Goal: Use online tool/utility: Utilize a website feature to perform a specific function

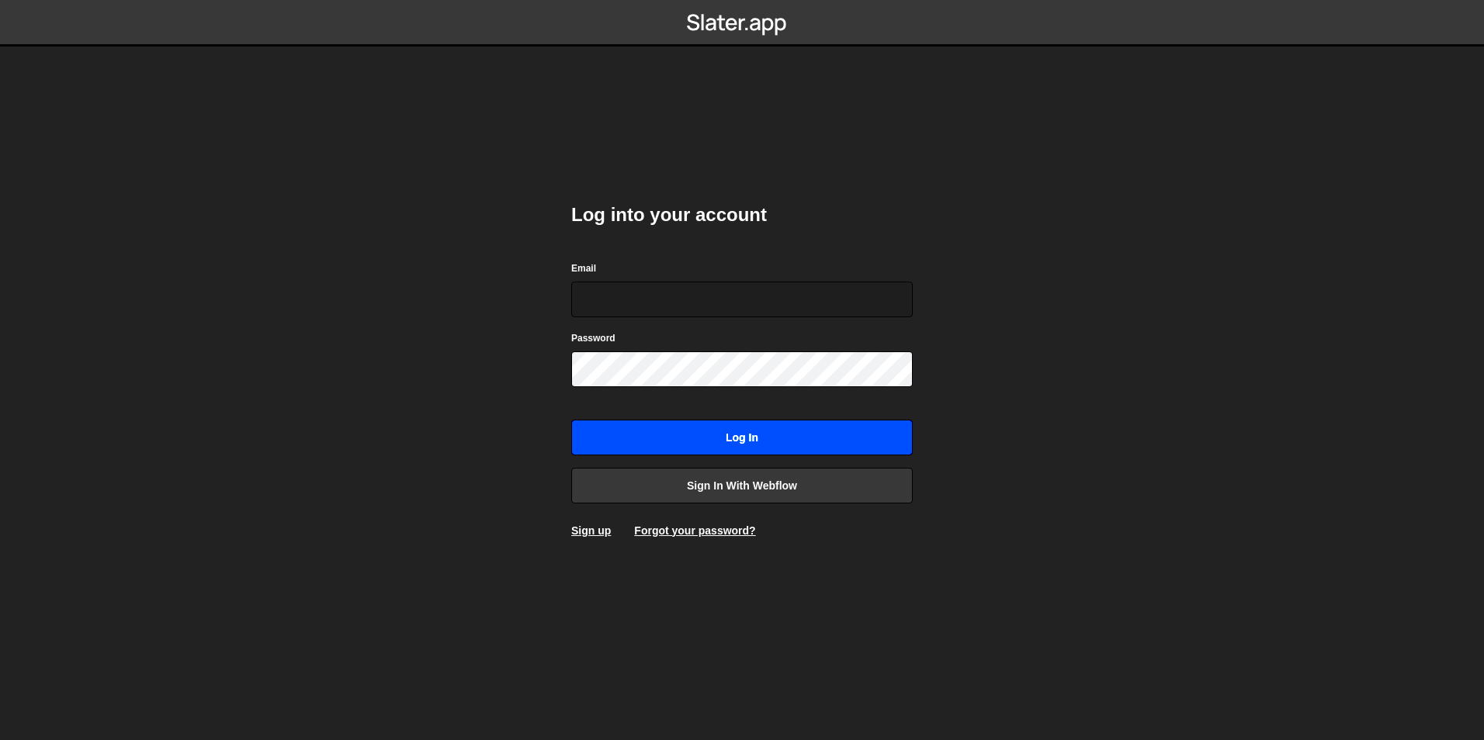
type input "[EMAIL_ADDRESS][DOMAIN_NAME]"
click at [705, 438] on input "Log in" at bounding box center [741, 438] width 341 height 36
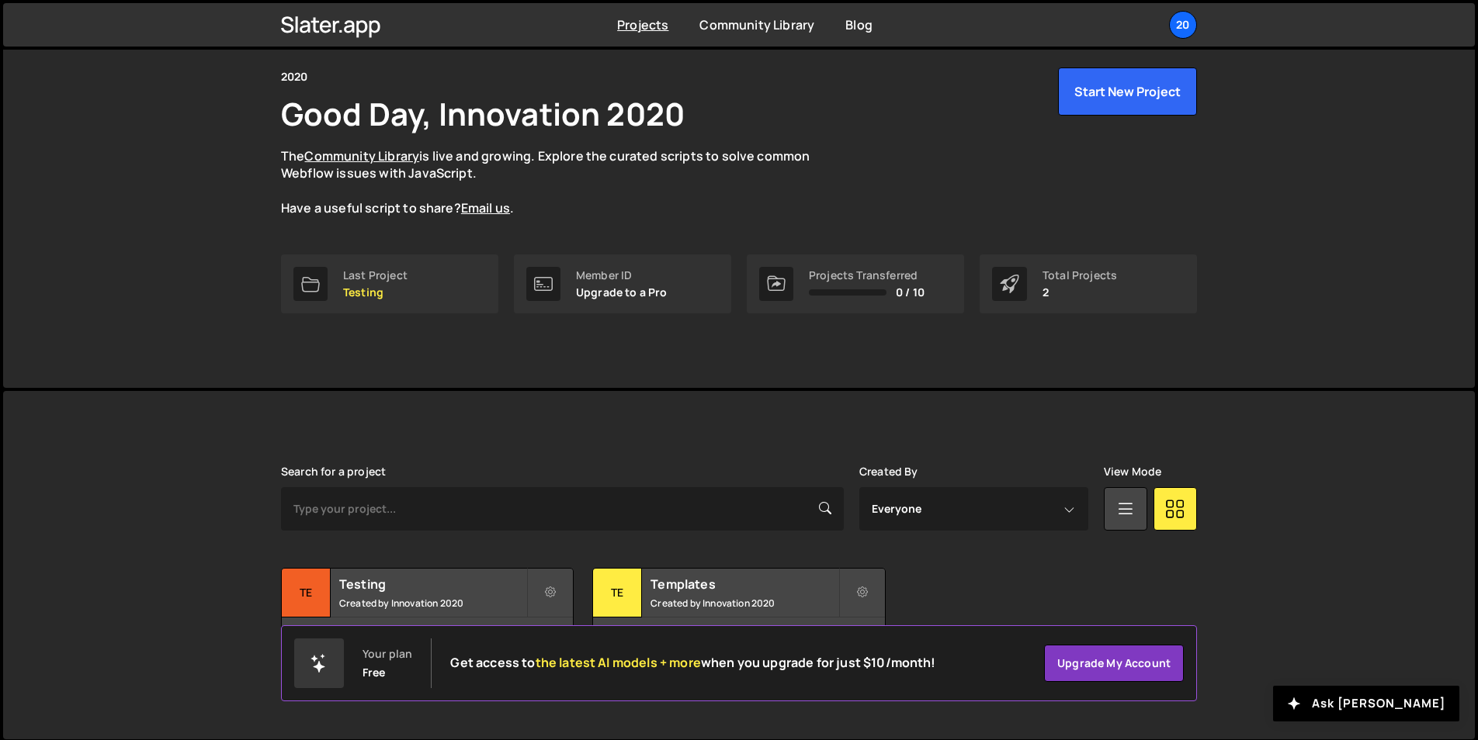
scroll to position [59, 0]
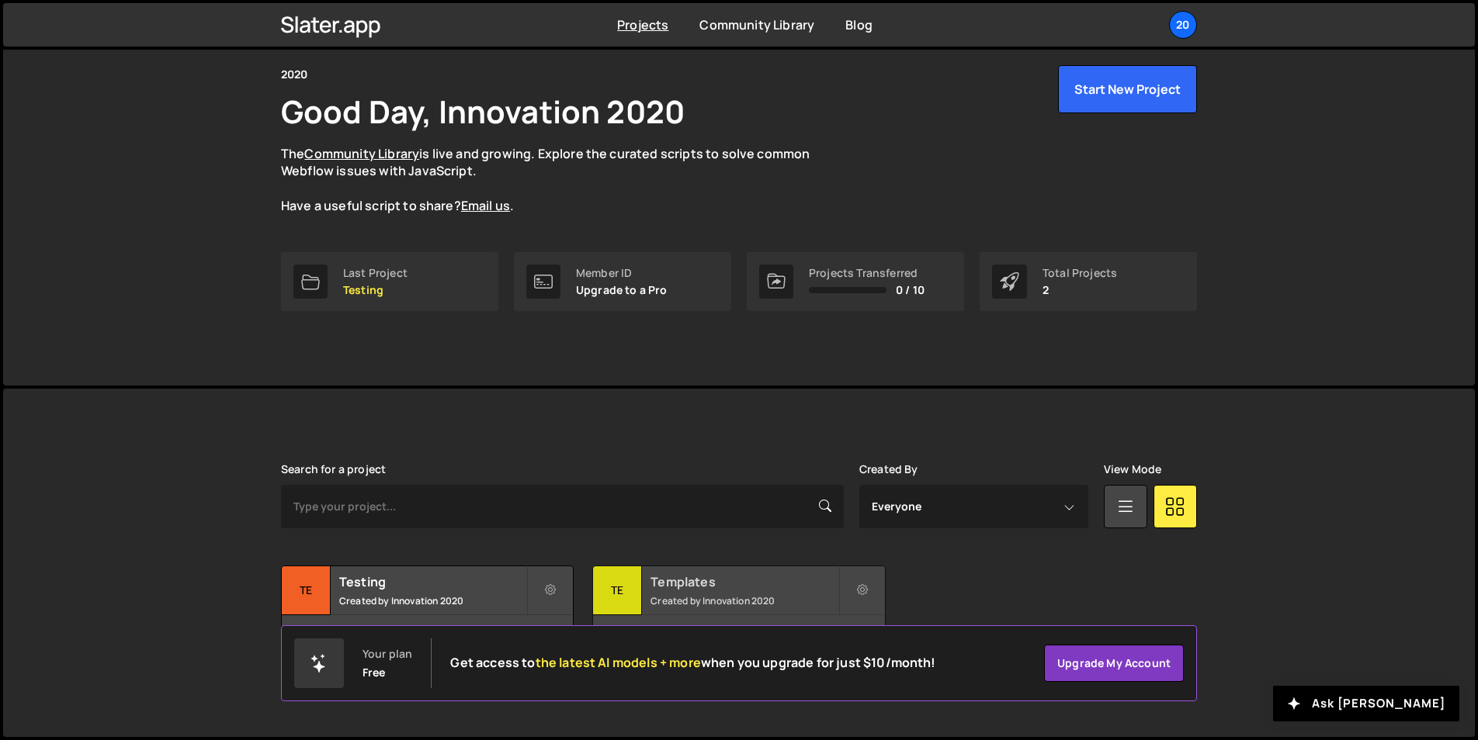
click at [741, 584] on h2 "Templates" at bounding box center [743, 581] width 187 height 17
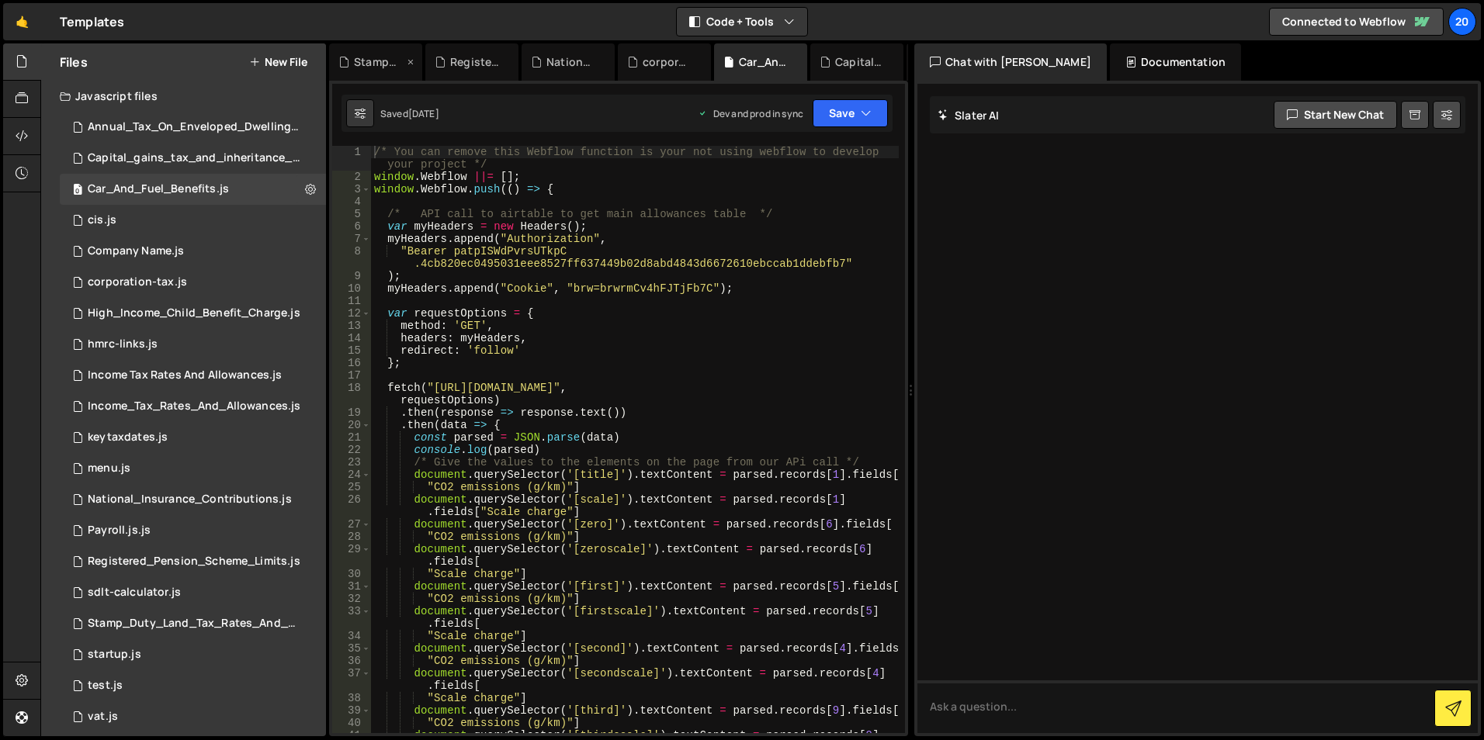
click at [372, 58] on div "Stamp_Duty_Land_Tax_Rates_And_Bandings.js" at bounding box center [379, 62] width 50 height 16
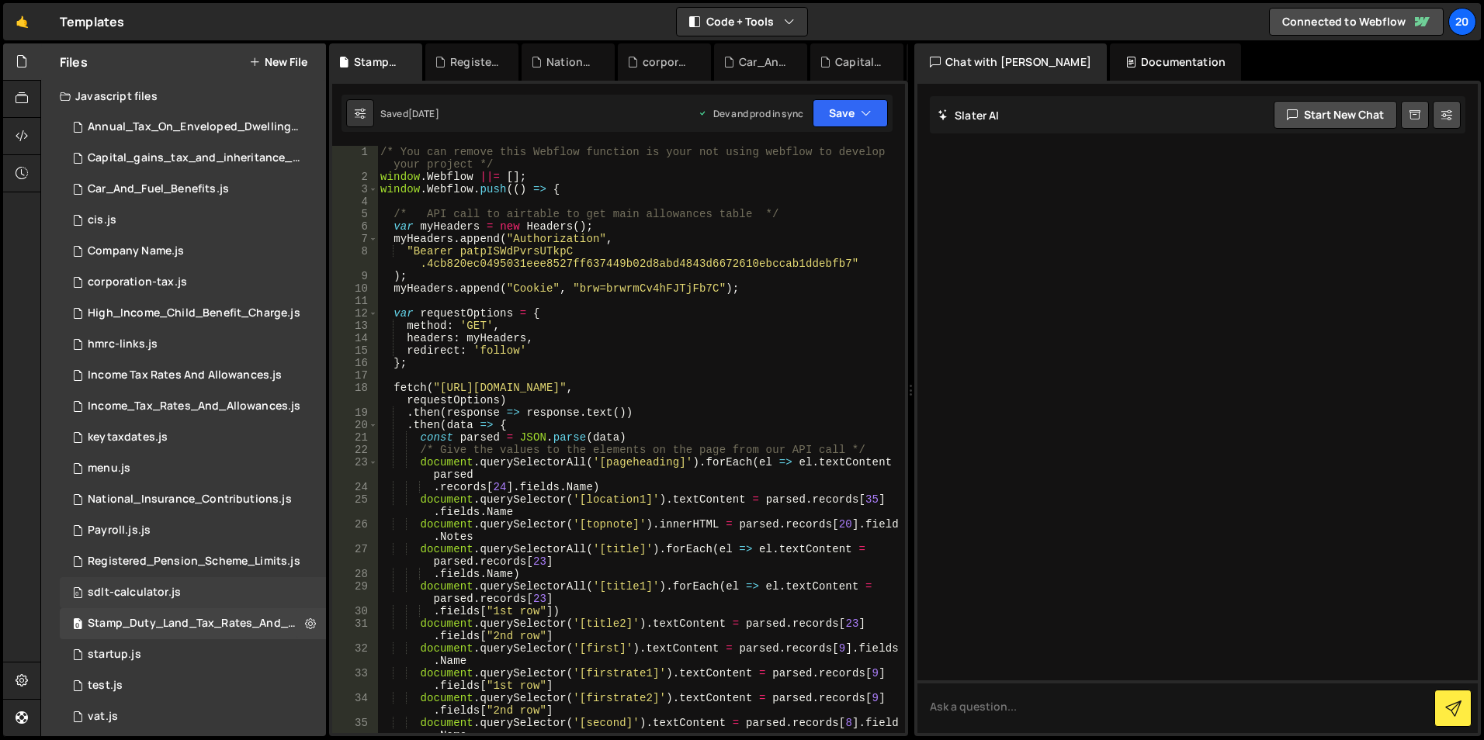
click at [143, 593] on div "sdlt-calculator.js" at bounding box center [134, 593] width 93 height 14
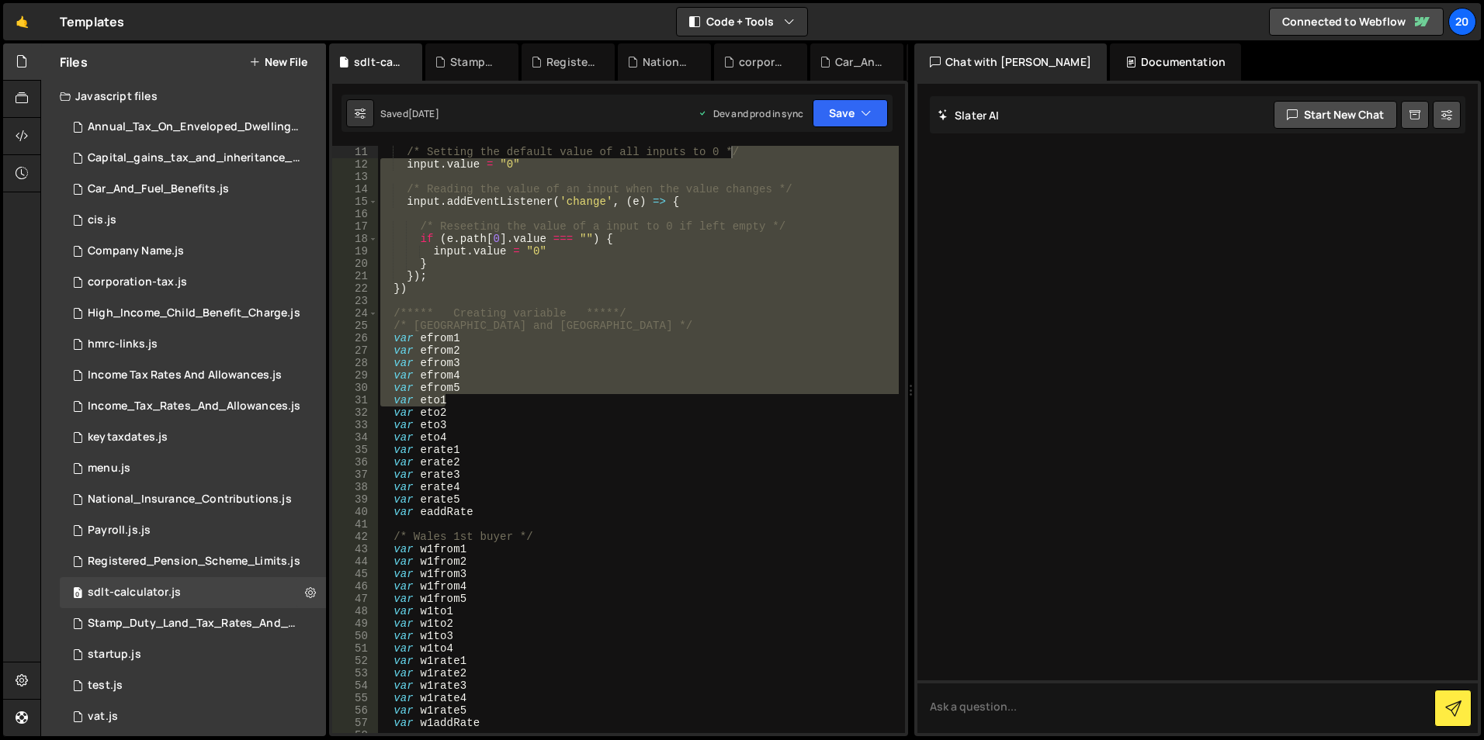
scroll to position [37, 0]
drag, startPoint x: 896, startPoint y: 197, endPoint x: 899, endPoint y: 137, distance: 59.8
click at [899, 137] on div "XXXXXXXXXXXXXXXXXXXXXXXXXXXXXXXXXXXXXXXXXXXXXXXXXXXXXXXXXXXXXXXXXXXXXXXXXXXXXXX…" at bounding box center [618, 409] width 579 height 656
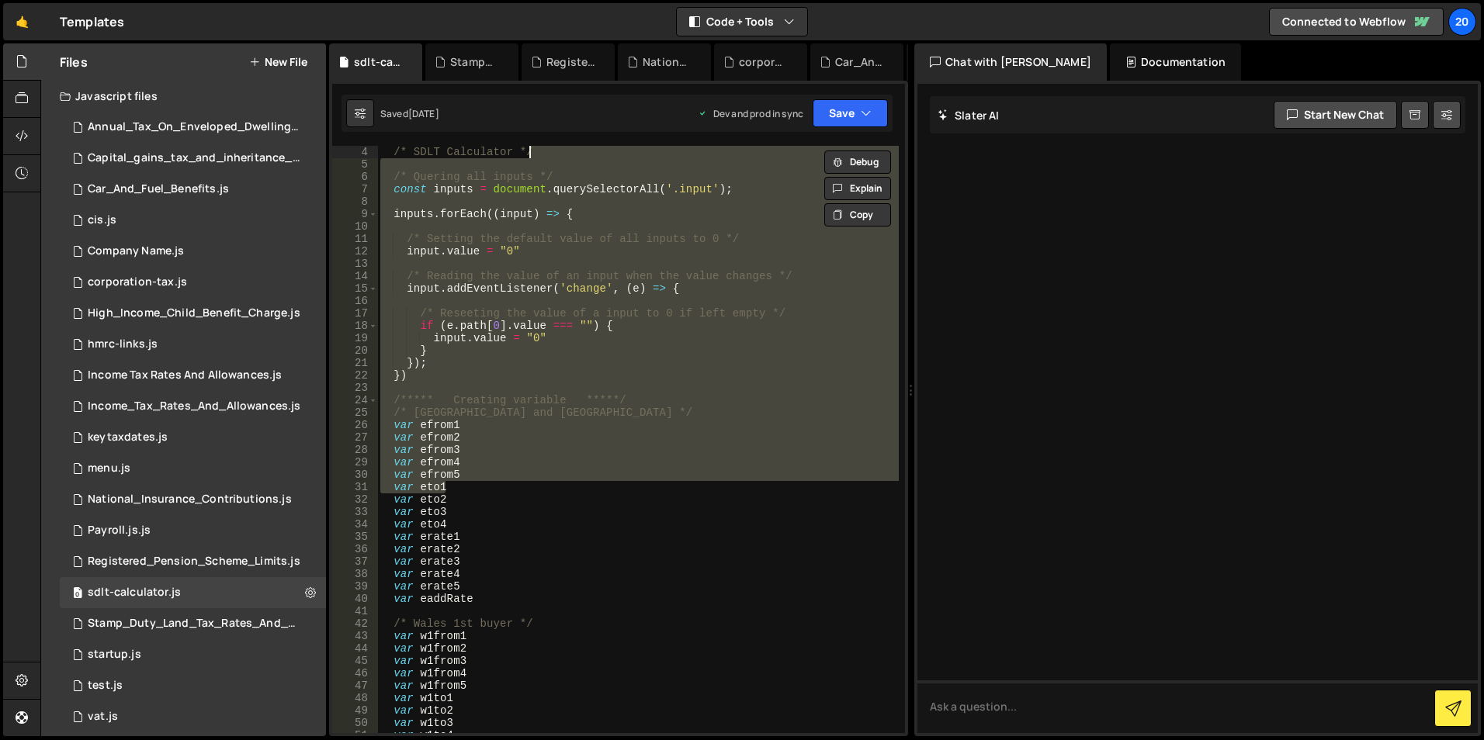
click at [846, 255] on div "/* SDLT Calculator */ /* Quering all inputs */ const inputs = document . queryS…" at bounding box center [637, 439] width 521 height 587
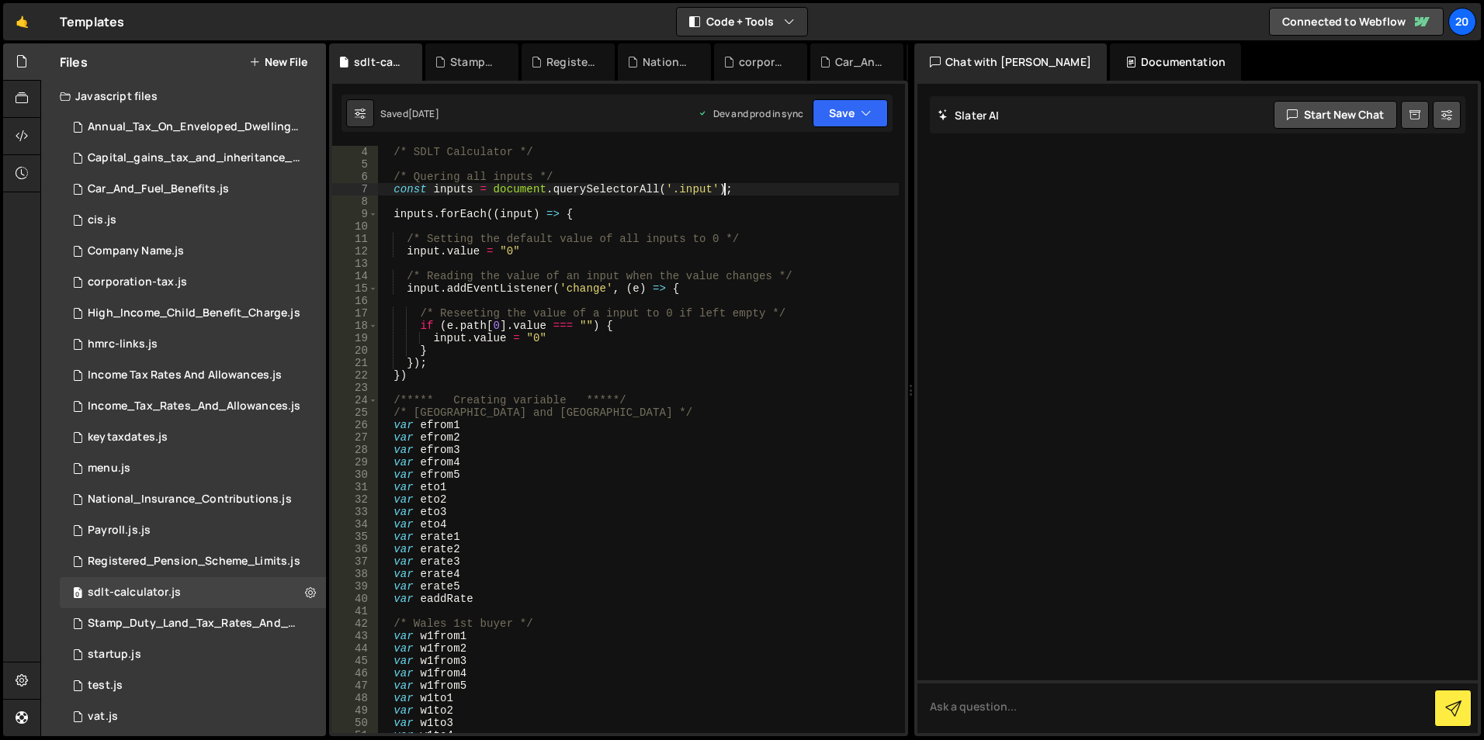
click at [899, 185] on div at bounding box center [900, 439] width 10 height 587
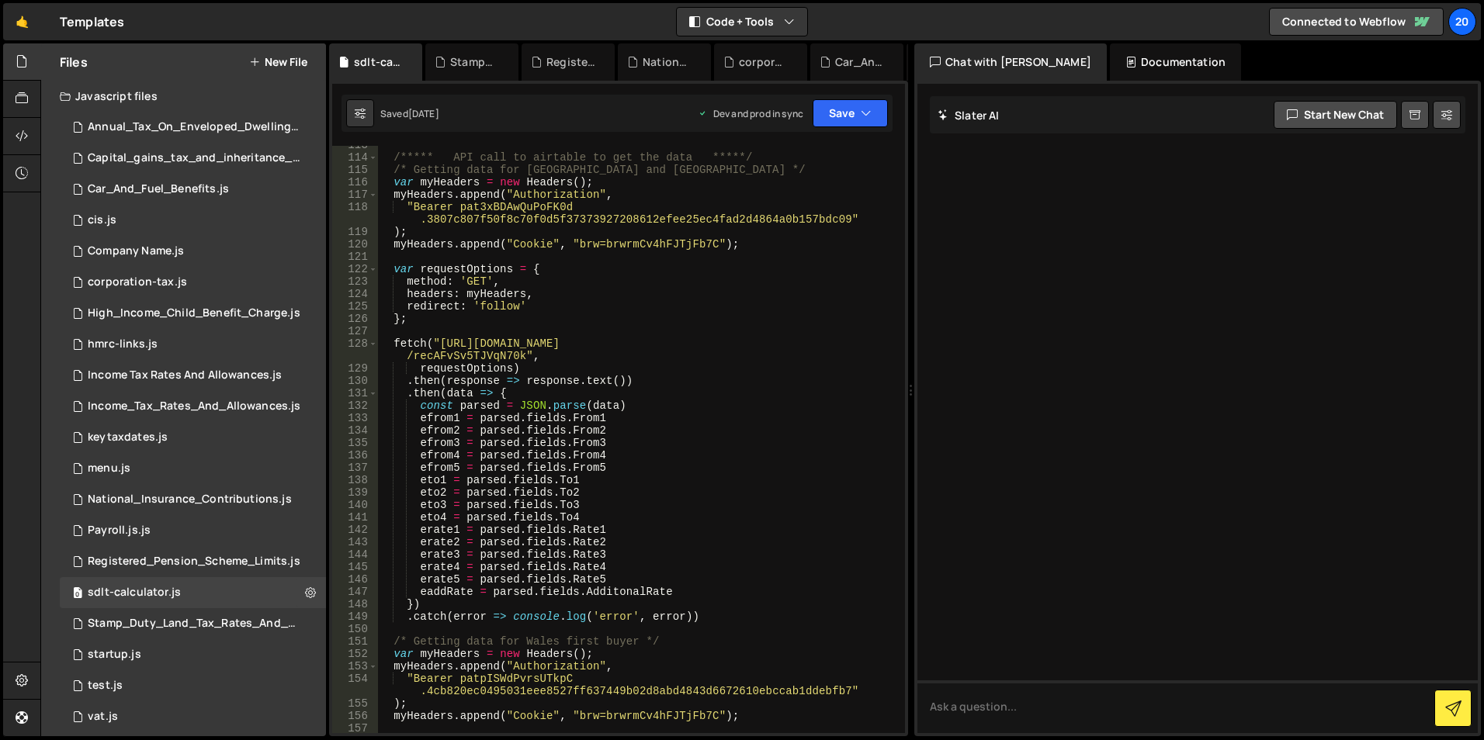
scroll to position [1326, 0]
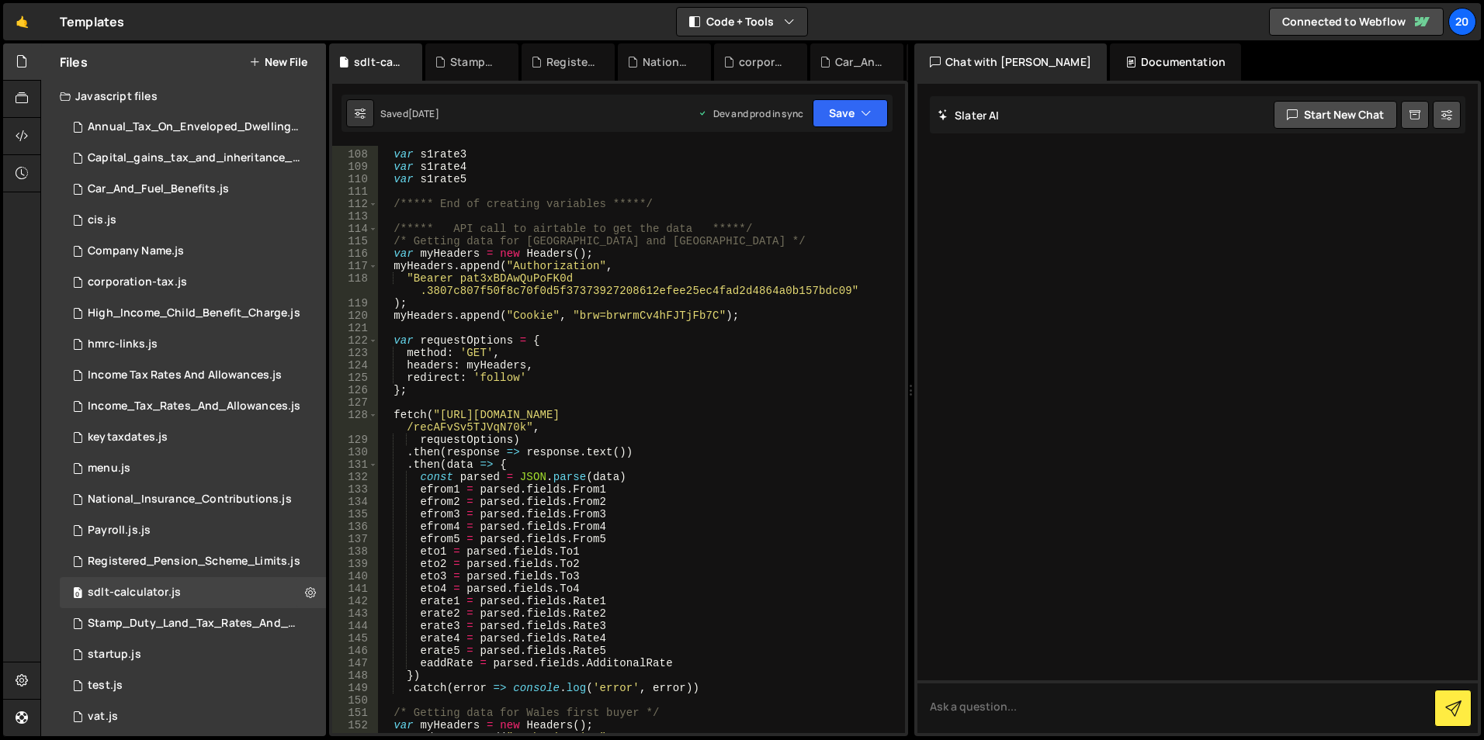
click at [455, 290] on div "var s1rate2 var s1rate3 var s1rate4 var s1rate5 /***** End of creating variable…" at bounding box center [637, 442] width 521 height 612
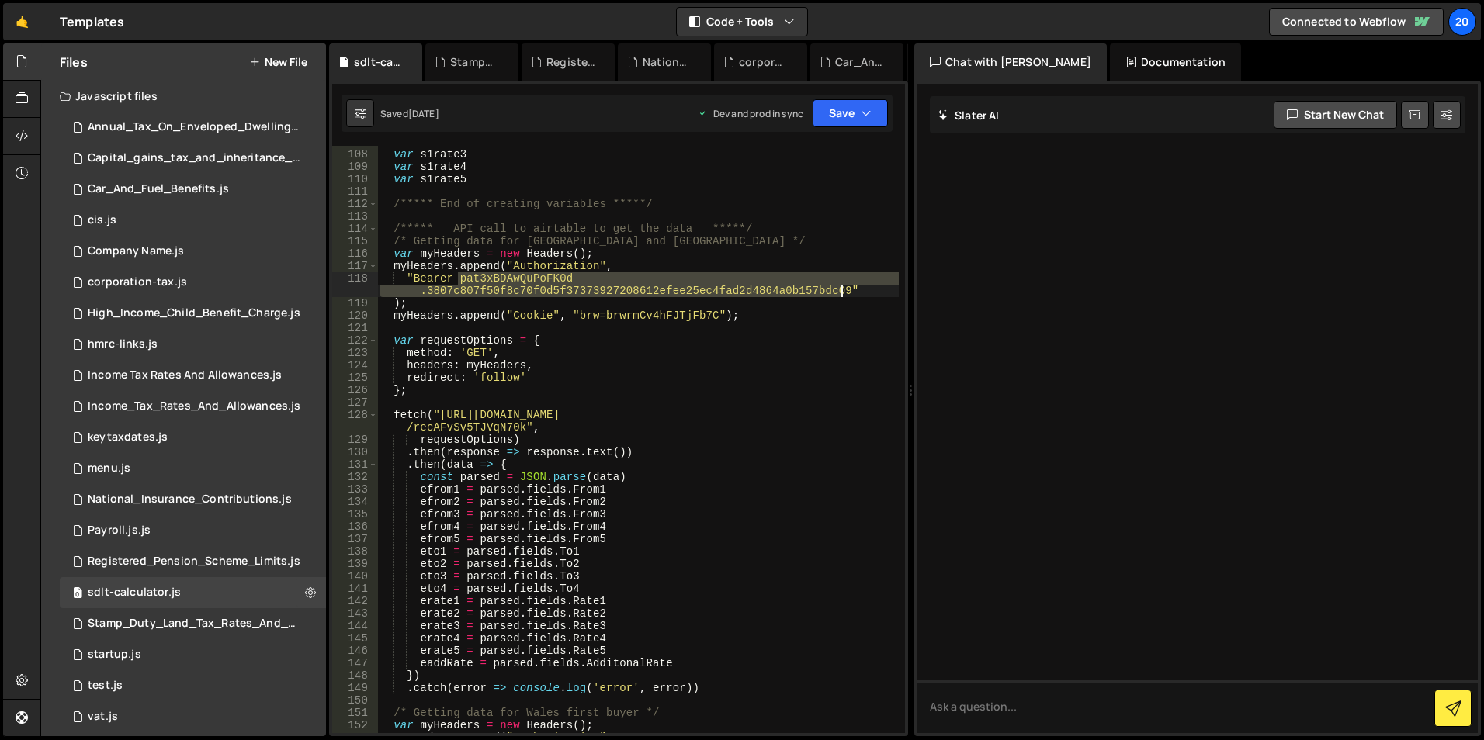
drag, startPoint x: 459, startPoint y: 279, endPoint x: 839, endPoint y: 286, distance: 379.6
click at [839, 286] on div "var s1rate2 var s1rate3 var s1rate4 var s1rate5 /***** End of creating variable…" at bounding box center [637, 442] width 521 height 612
paste textarea "pISWdPvrsUTkpC.4cb820ec0495031eee8527ff637449b02d8abd4843d6672610ebccab1ddebfb7"
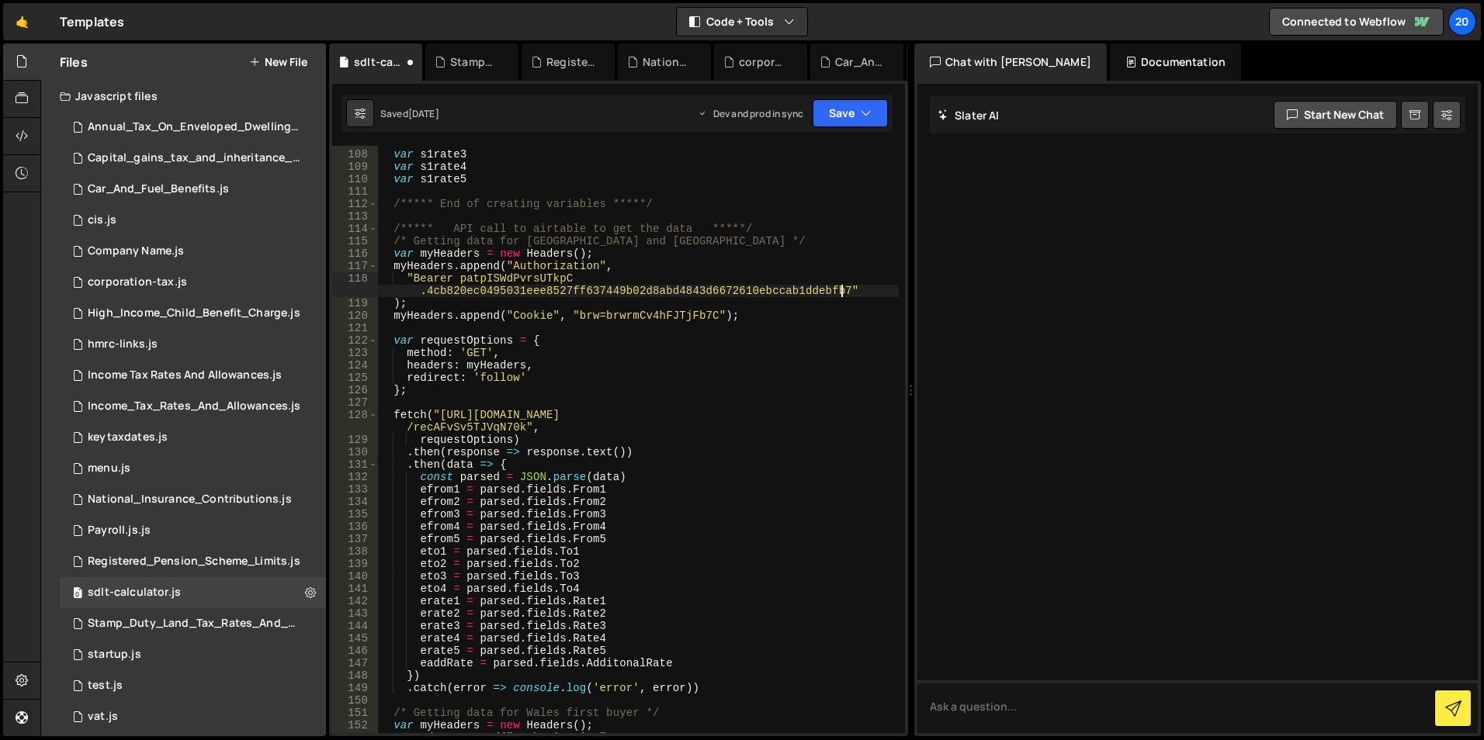
click at [731, 244] on div "var s1rate2 var s1rate3 var s1rate4 var s1rate5 /***** End of creating variable…" at bounding box center [637, 442] width 521 height 612
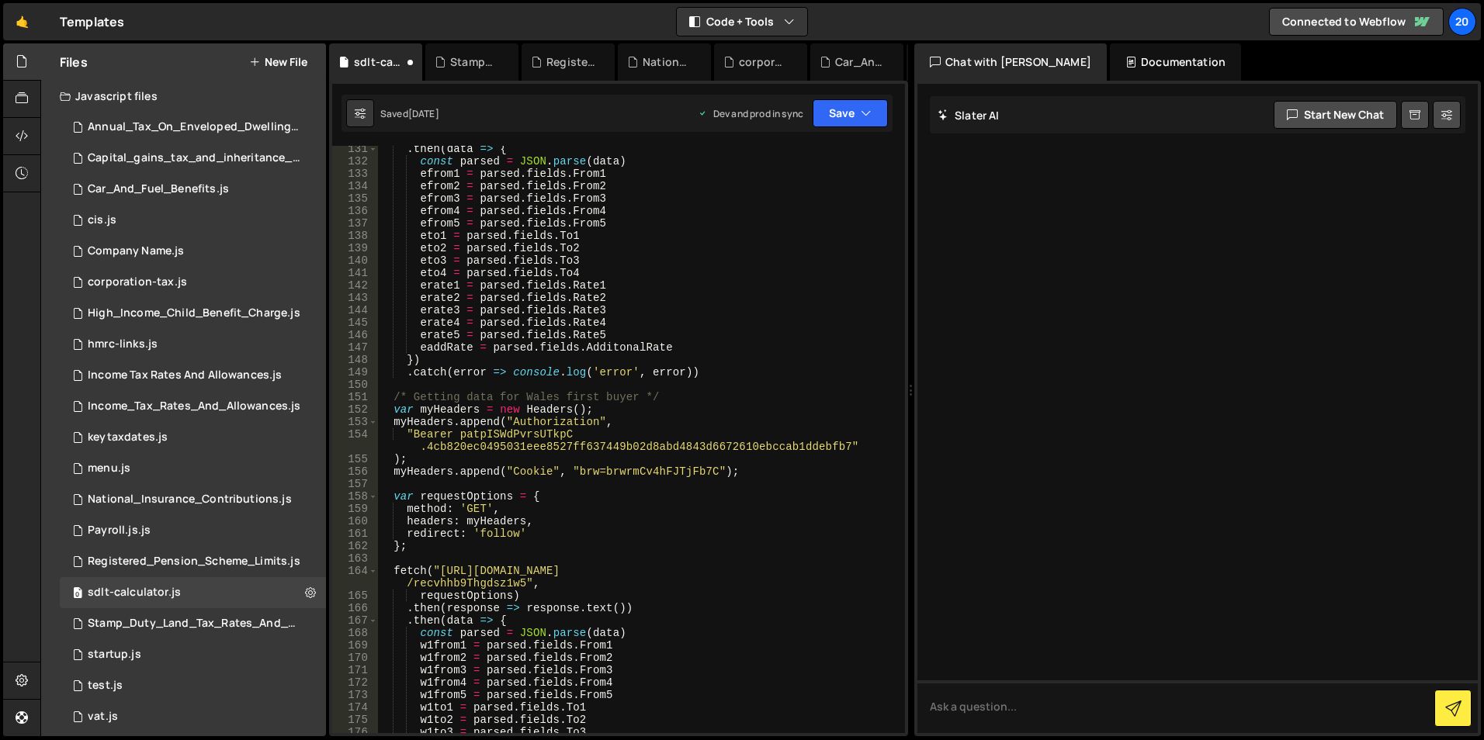
scroll to position [1651, 0]
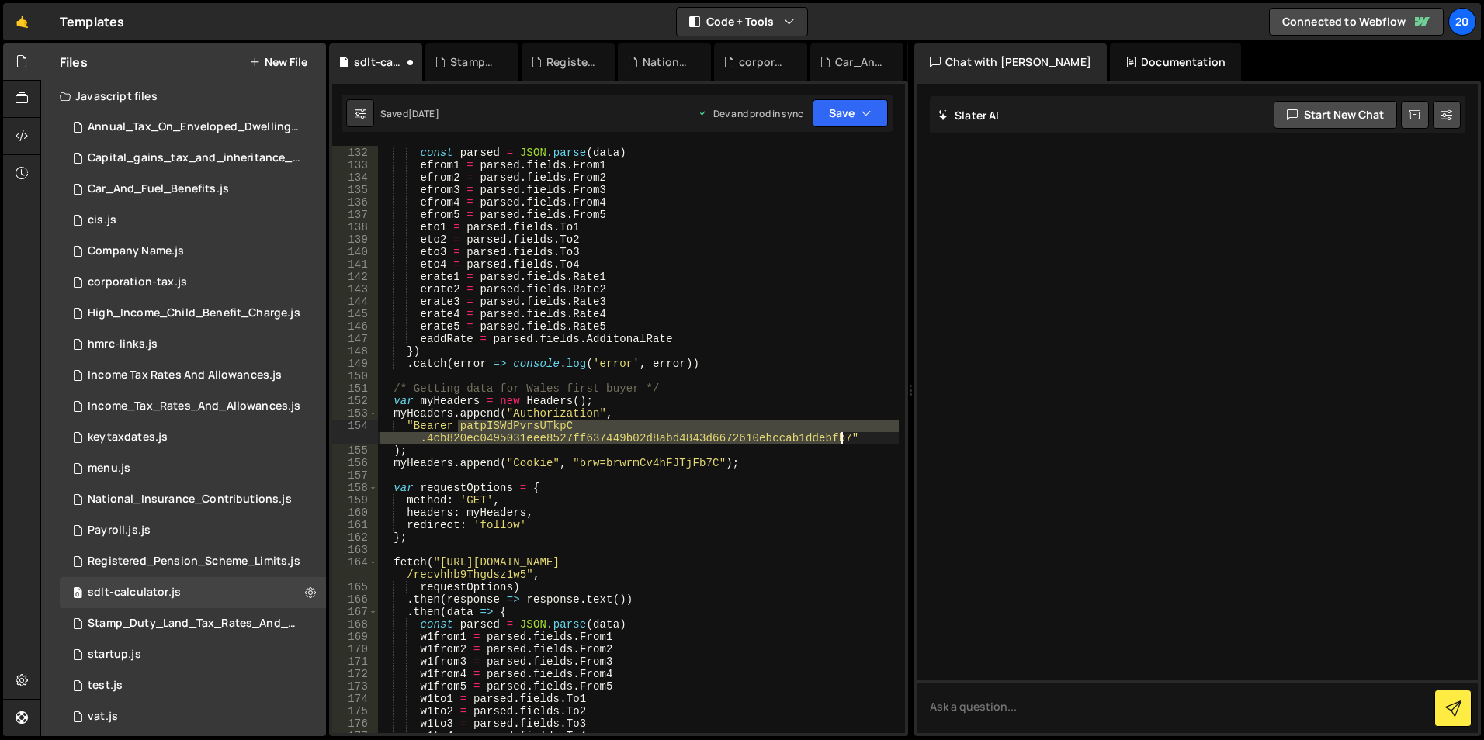
drag, startPoint x: 459, startPoint y: 428, endPoint x: 841, endPoint y: 437, distance: 382.7
click at [841, 437] on div ". then ( data => { const parsed = JSON . parse ( data ) efrom1 = parsed . field…" at bounding box center [637, 440] width 521 height 612
type textarea ""Bearer patpISWdPvrsUTkpC.4cb820ec0495031eee8527ff637449b02d8abd4843d6672610ebc…"
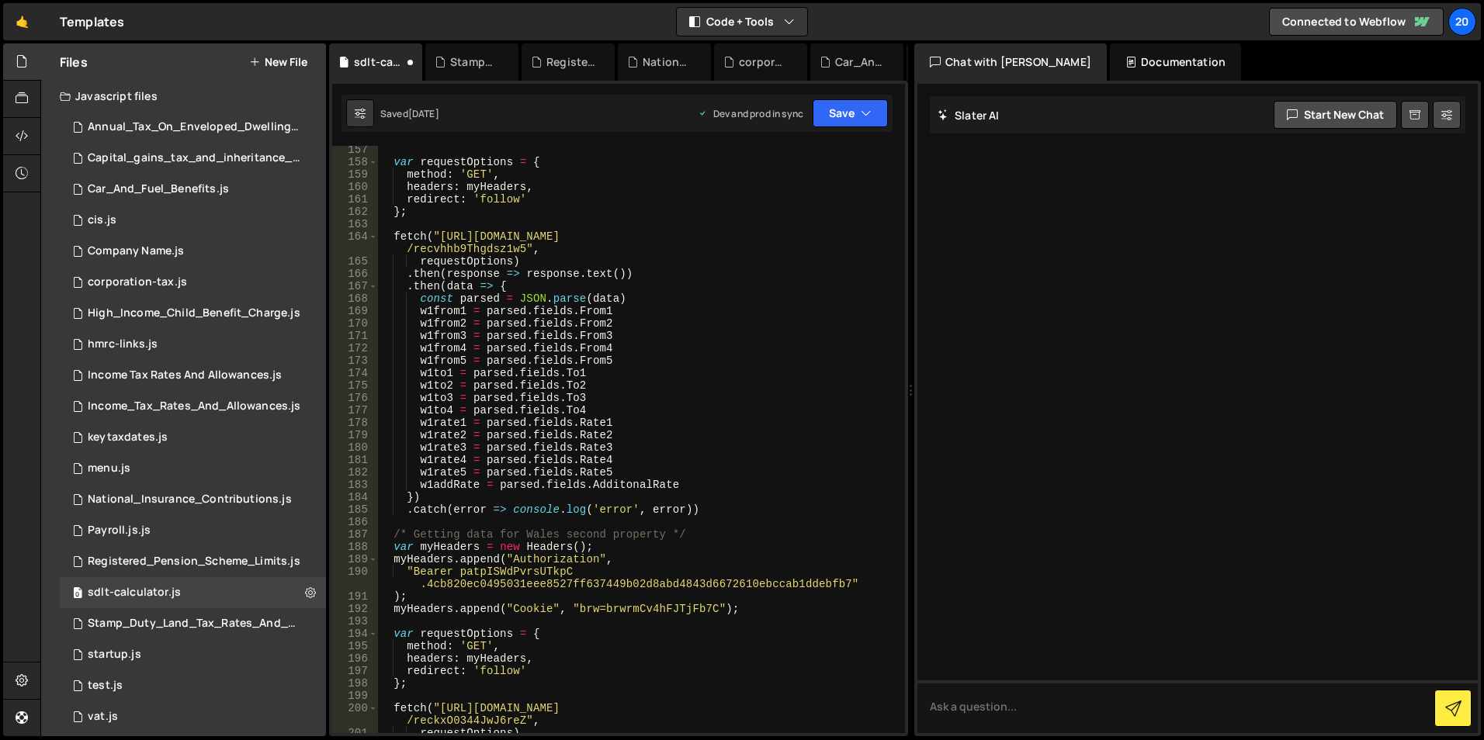
scroll to position [2070, 0]
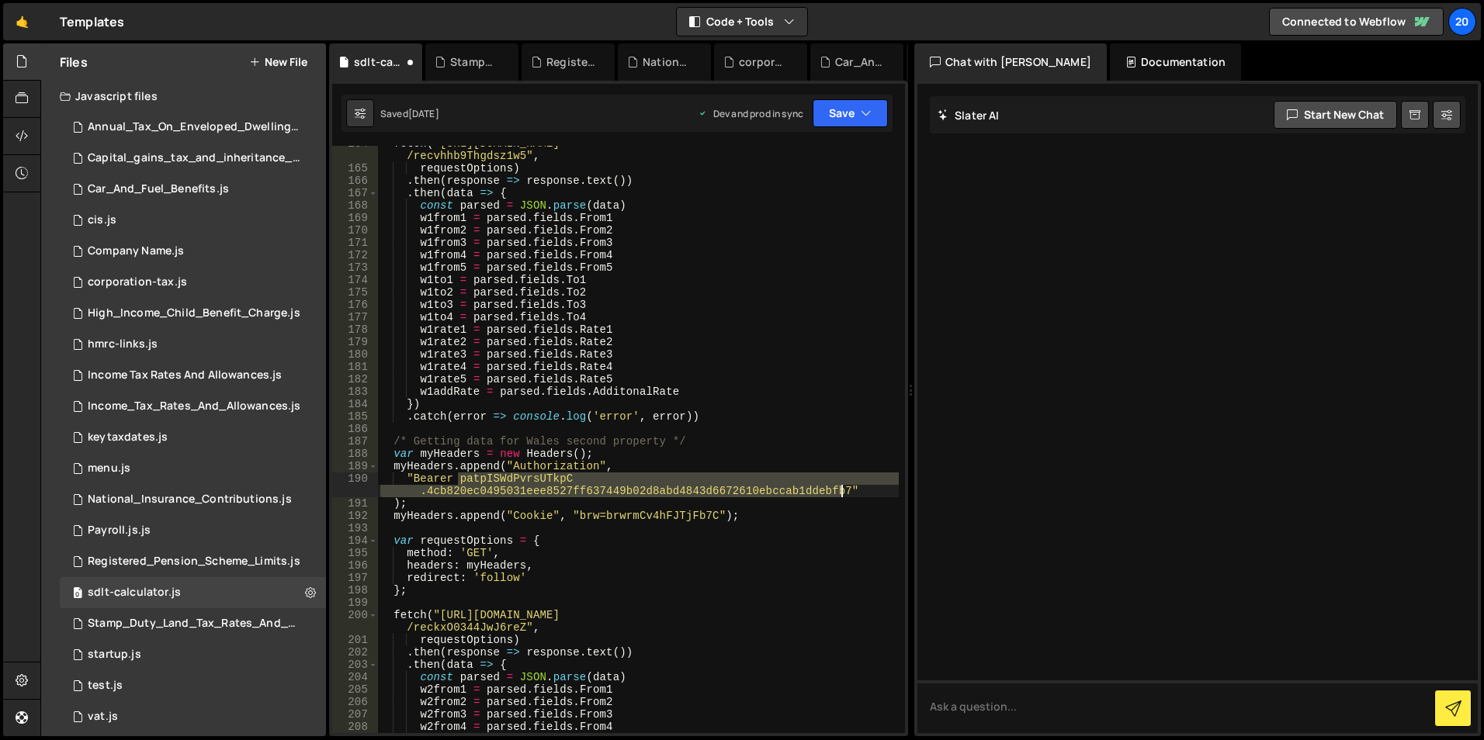
drag, startPoint x: 459, startPoint y: 480, endPoint x: 840, endPoint y: 493, distance: 381.3
click at [840, 493] on div "fetch ( "[URL][DOMAIN_NAME] /recvhhb9Thgdsz1w5" , requestOptions ) . then ( res…" at bounding box center [637, 449] width 521 height 625
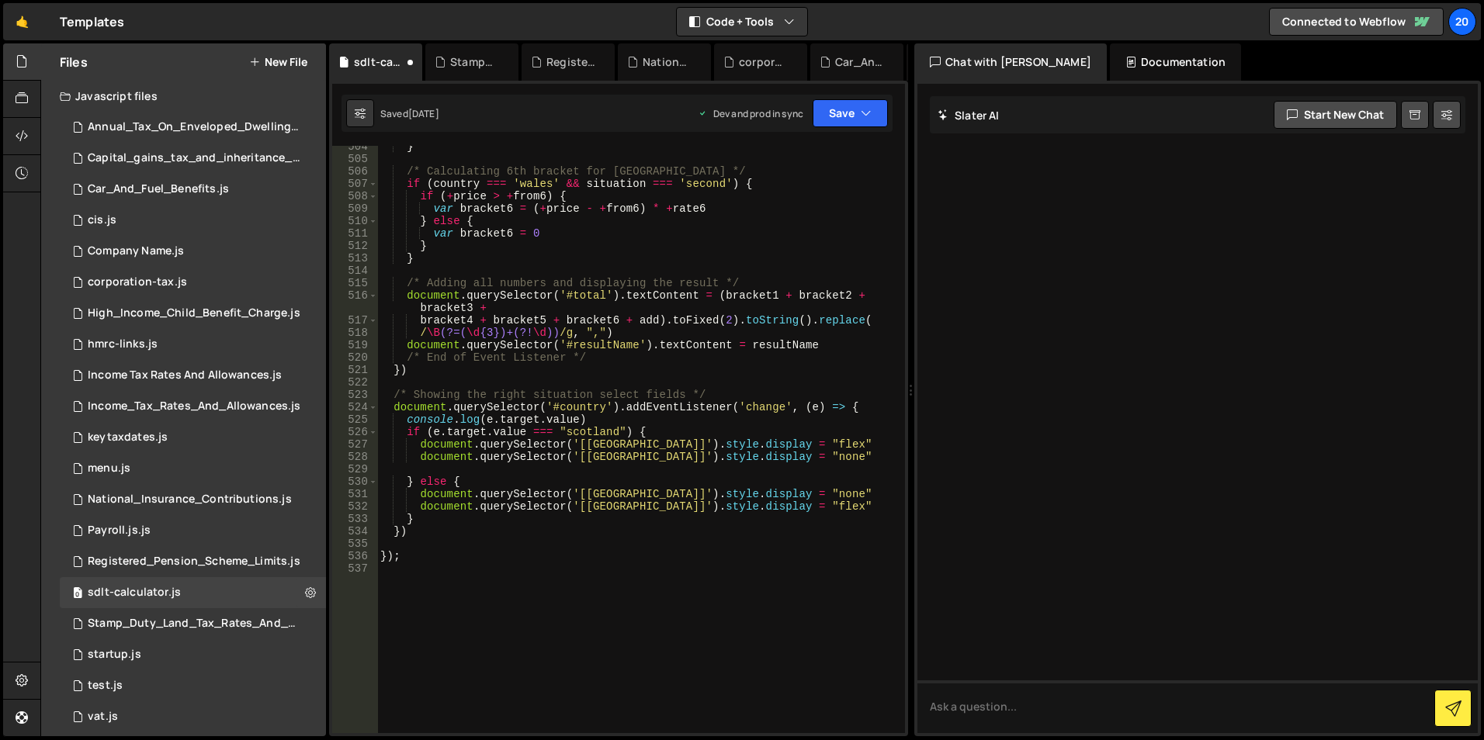
scroll to position [6400, 0]
click at [848, 116] on button "Save" at bounding box center [850, 113] width 75 height 28
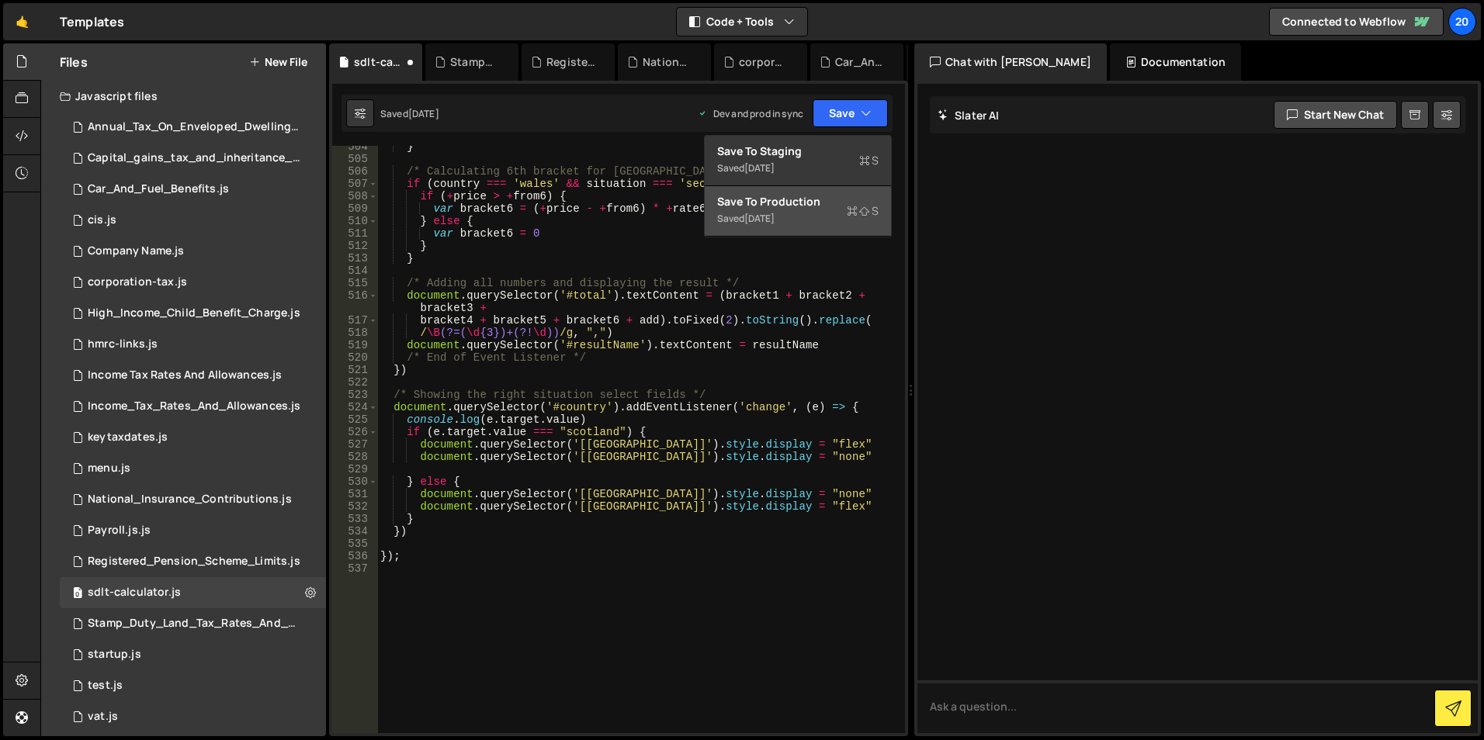
click at [774, 217] on div "[DATE]" at bounding box center [759, 218] width 30 height 13
